Goal: Task Accomplishment & Management: Manage account settings

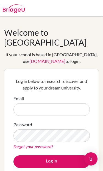
scroll to position [0, 0]
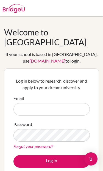
click at [25, 103] on input "Email" at bounding box center [51, 109] width 76 height 13
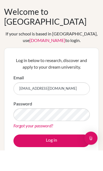
click at [23, 103] on input "Katherinemeraz@macrisschool.org" at bounding box center [51, 109] width 76 height 13
click at [22, 103] on input "Katherinemeraz@macrisschool.org" at bounding box center [51, 109] width 76 height 13
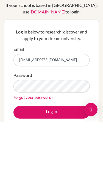
type input "[EMAIL_ADDRESS][DOMAIN_NAME]"
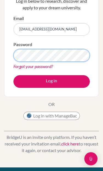
scroll to position [80, 0]
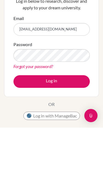
click at [78, 119] on button "Log in" at bounding box center [51, 125] width 76 height 13
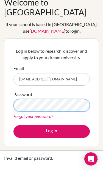
scroll to position [30, 0]
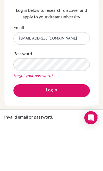
click at [51, 126] on button "Log in" at bounding box center [51, 132] width 76 height 13
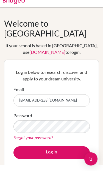
scroll to position [50, 0]
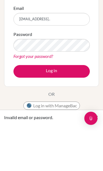
click at [51, 106] on button "Log in" at bounding box center [51, 112] width 76 height 13
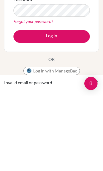
click at [79, 54] on input "[EMAIL_ADDRESS].." at bounding box center [51, 60] width 76 height 13
click at [83, 54] on input "[EMAIL_ADDRESS][DOMAIN_NAME].." at bounding box center [51, 60] width 76 height 13
type input "[EMAIL_ADDRESS][DOMAIN_NAME]"
click at [36, 106] on button "Log in" at bounding box center [51, 112] width 76 height 13
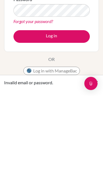
scroll to position [85, 0]
